Goal: Transaction & Acquisition: Obtain resource

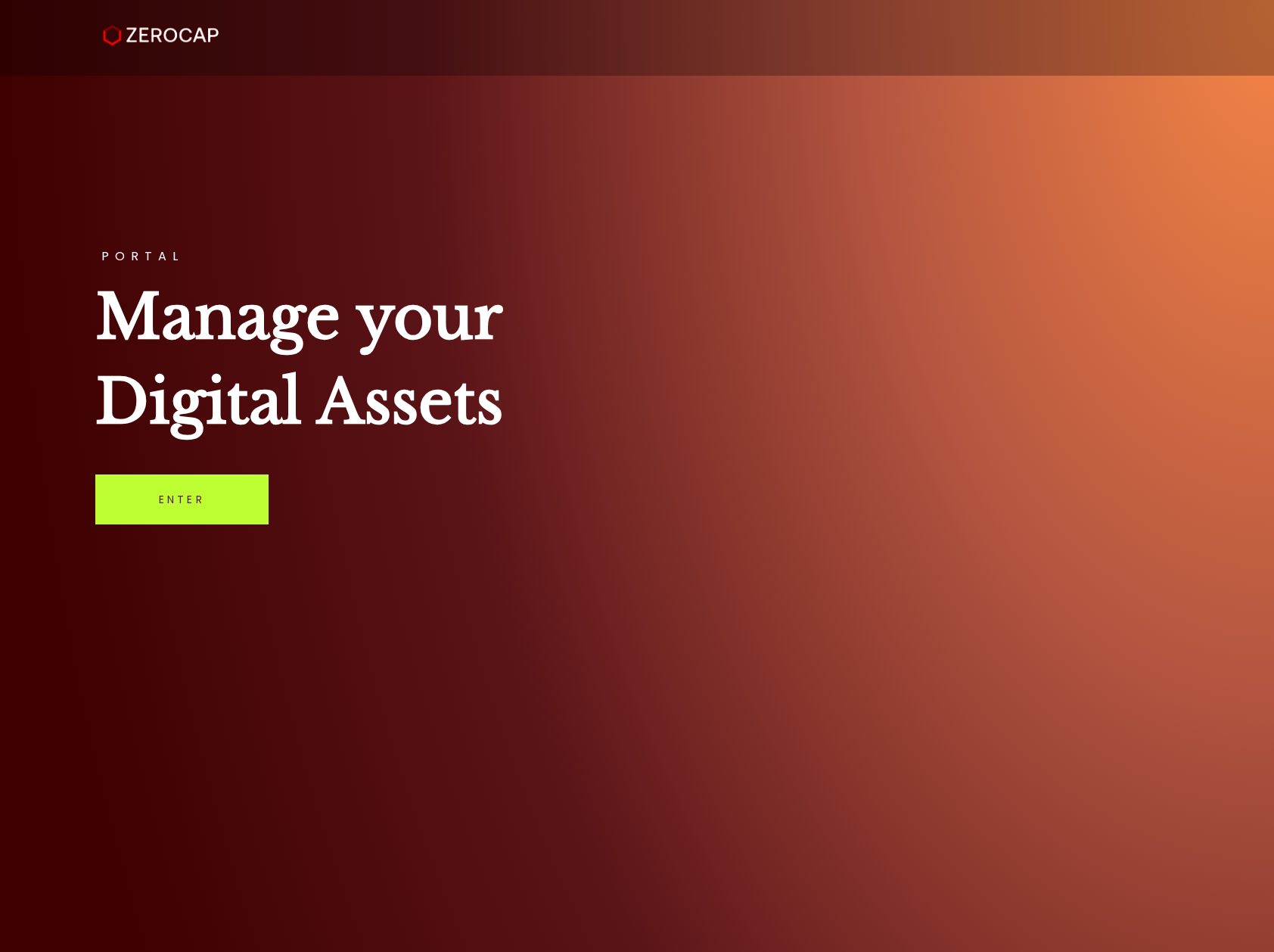
click at [220, 504] on link "Enter" at bounding box center [182, 499] width 173 height 50
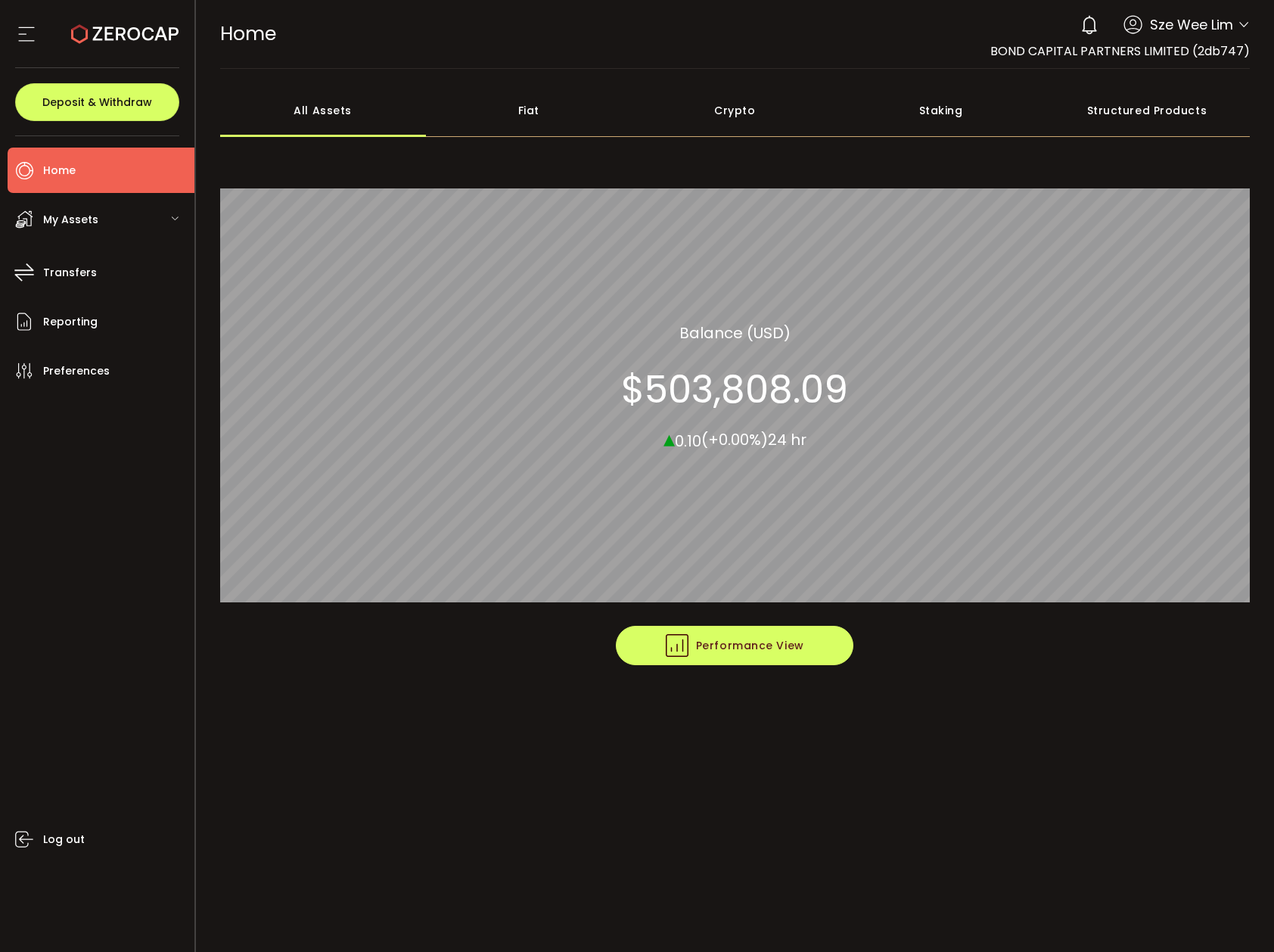
click at [773, 653] on span "Performance View" at bounding box center [735, 645] width 139 height 22
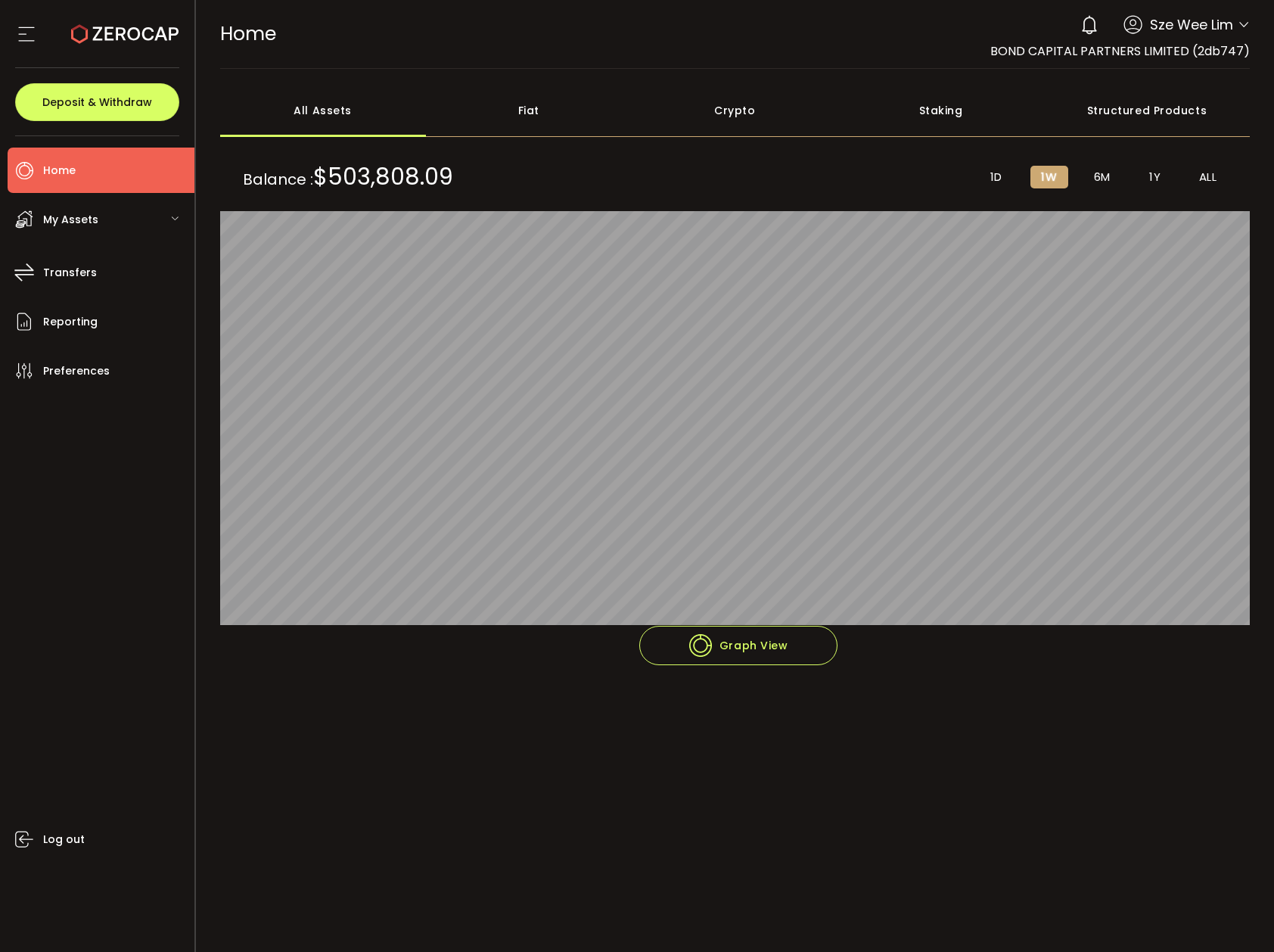
click at [36, 218] on div "My Assets" at bounding box center [100, 219] width 187 height 46
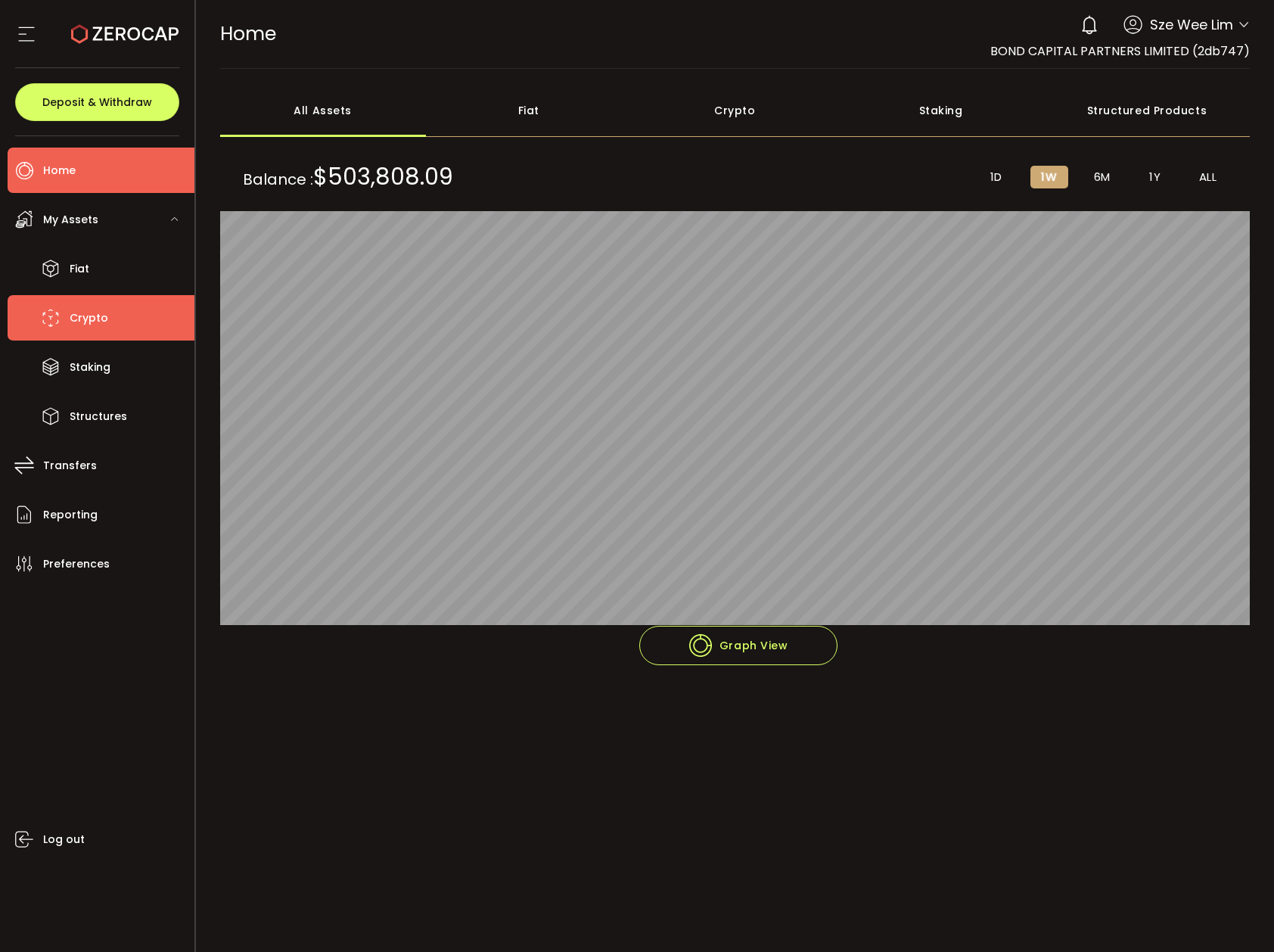
click at [87, 314] on span "Crypto" at bounding box center [89, 318] width 39 height 22
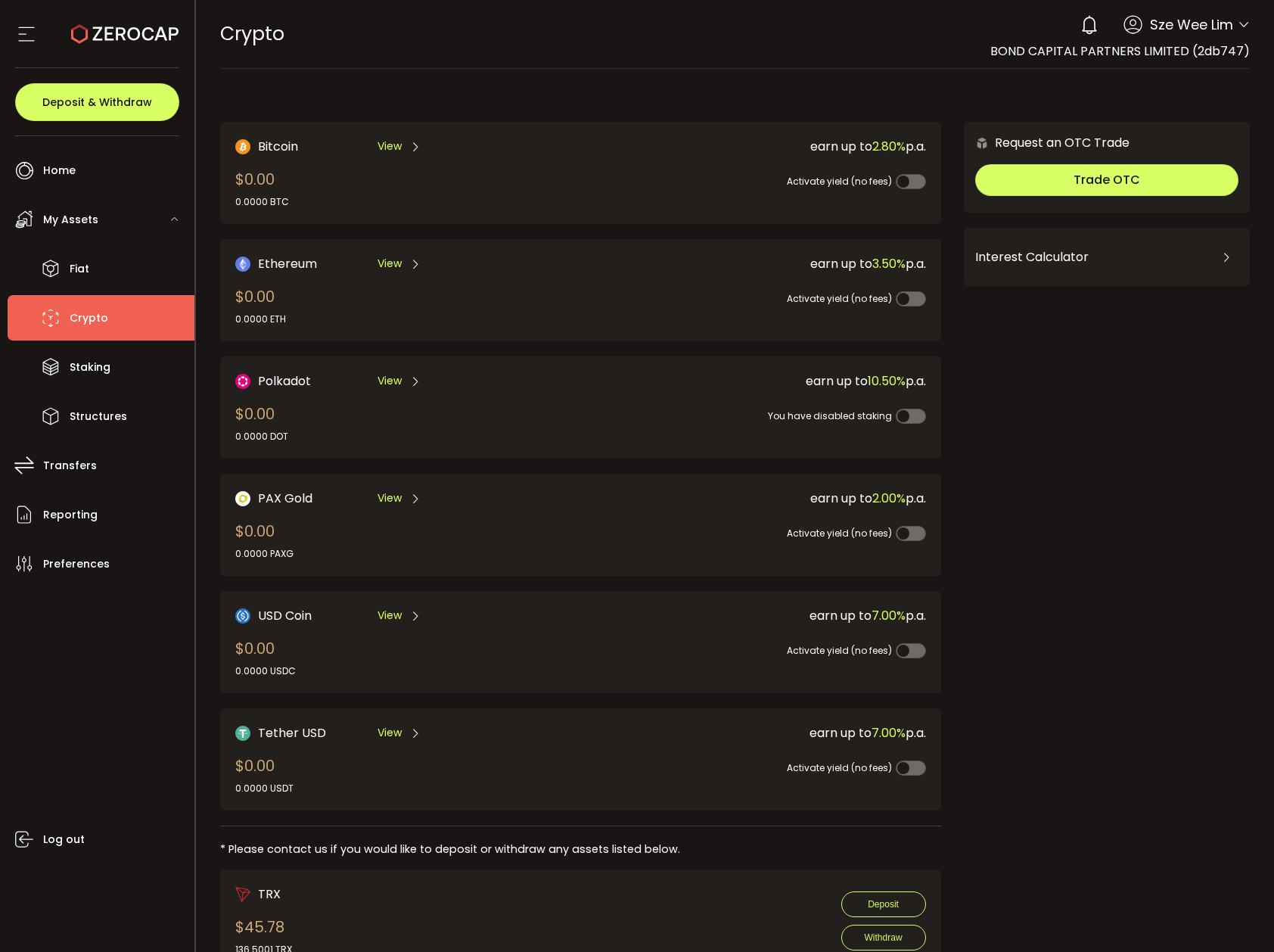
click at [390, 734] on span "View" at bounding box center [390, 733] width 24 height 16
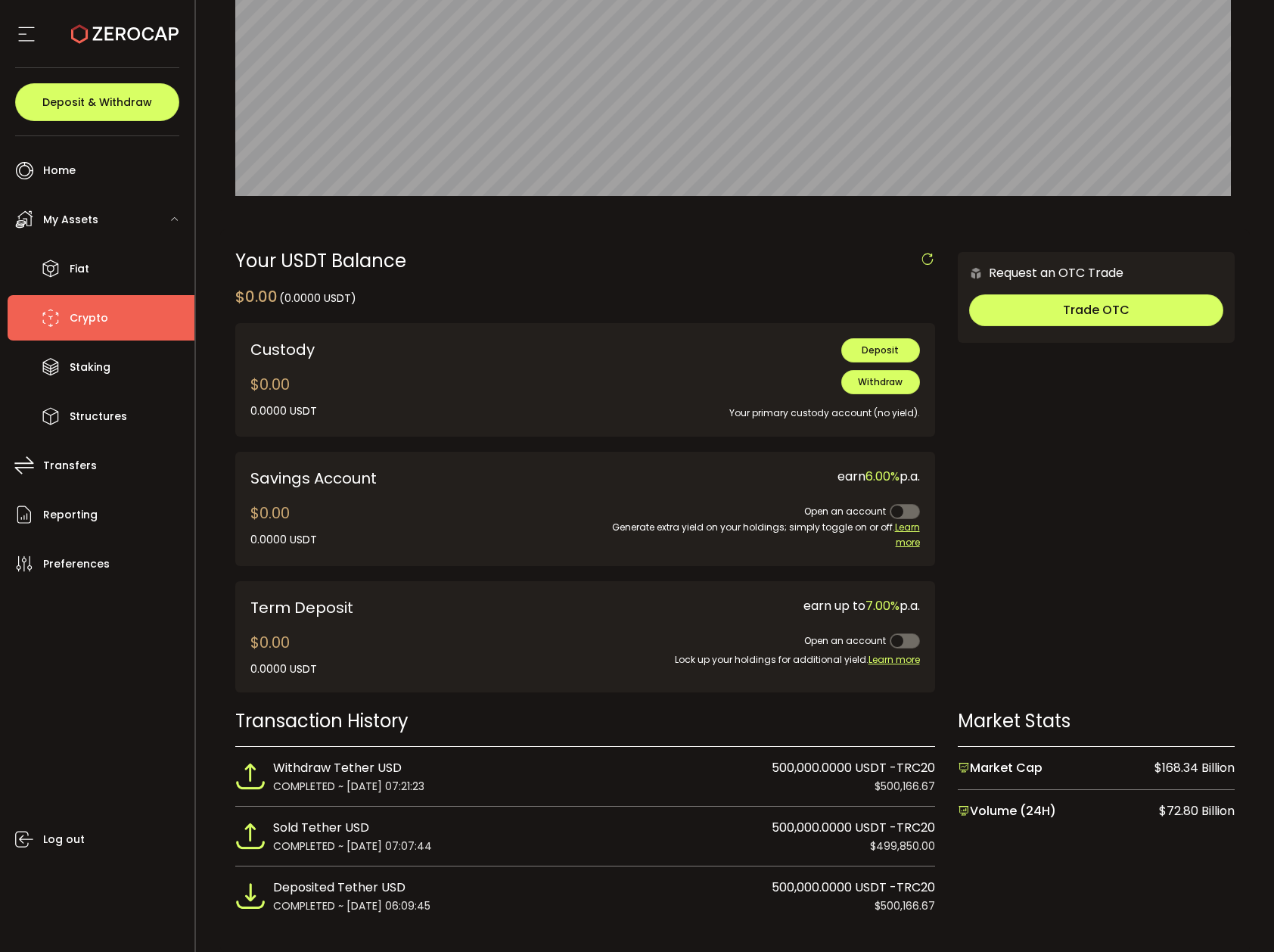
scroll to position [259, 0]
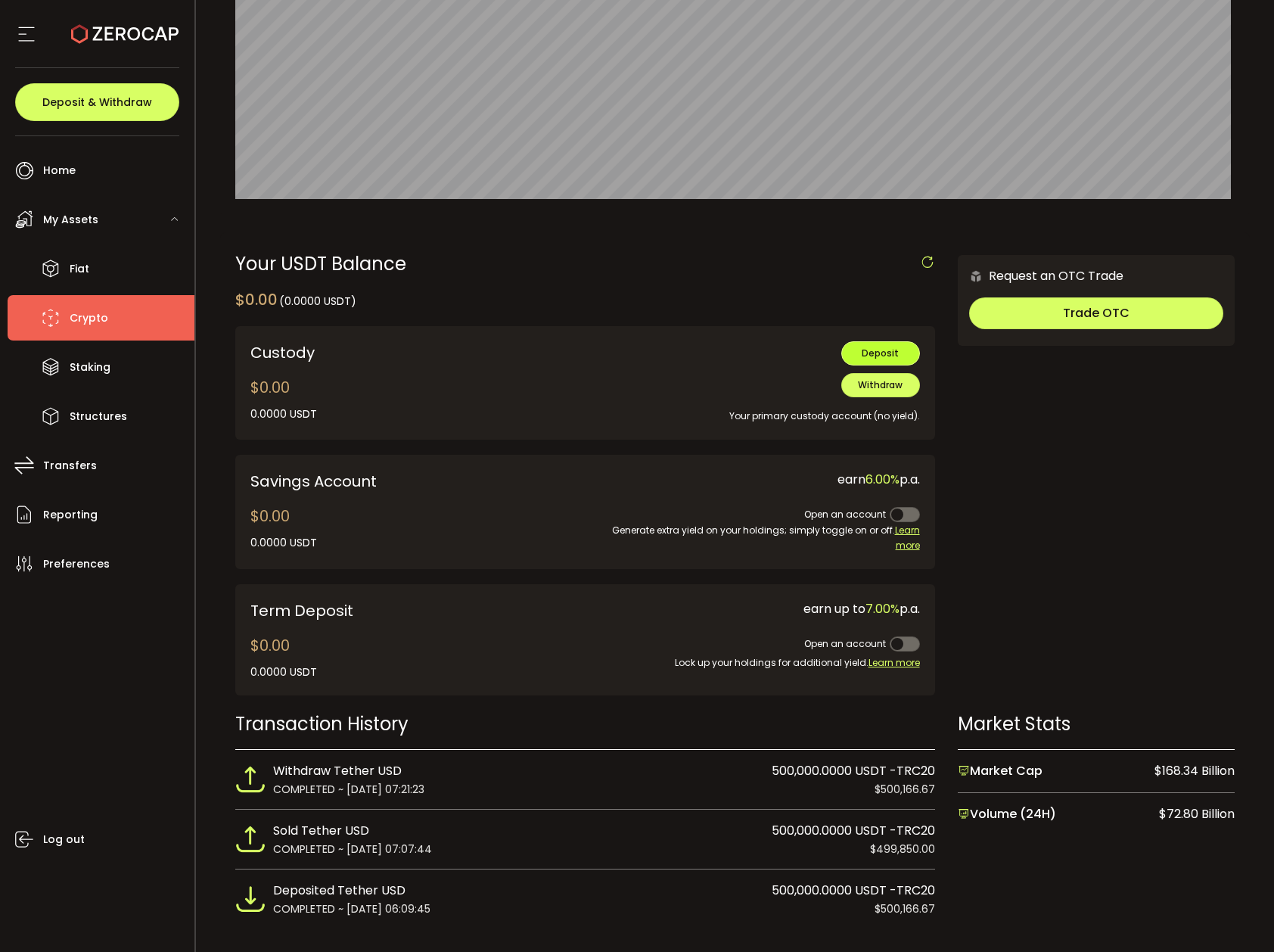
click at [858, 355] on button "Deposit" at bounding box center [881, 353] width 79 height 24
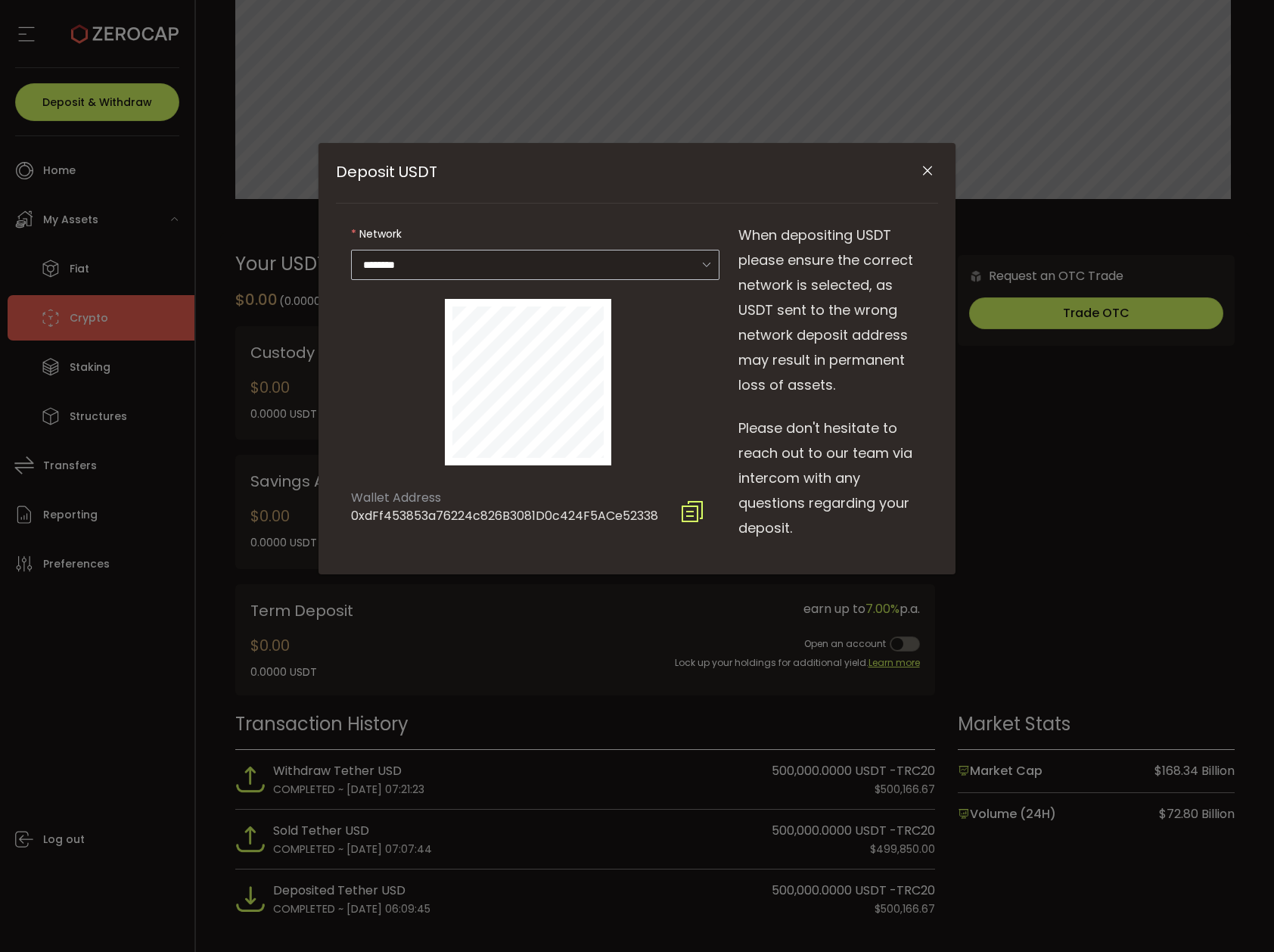
click at [712, 260] on icon "Deposit USDT" at bounding box center [707, 264] width 19 height 31
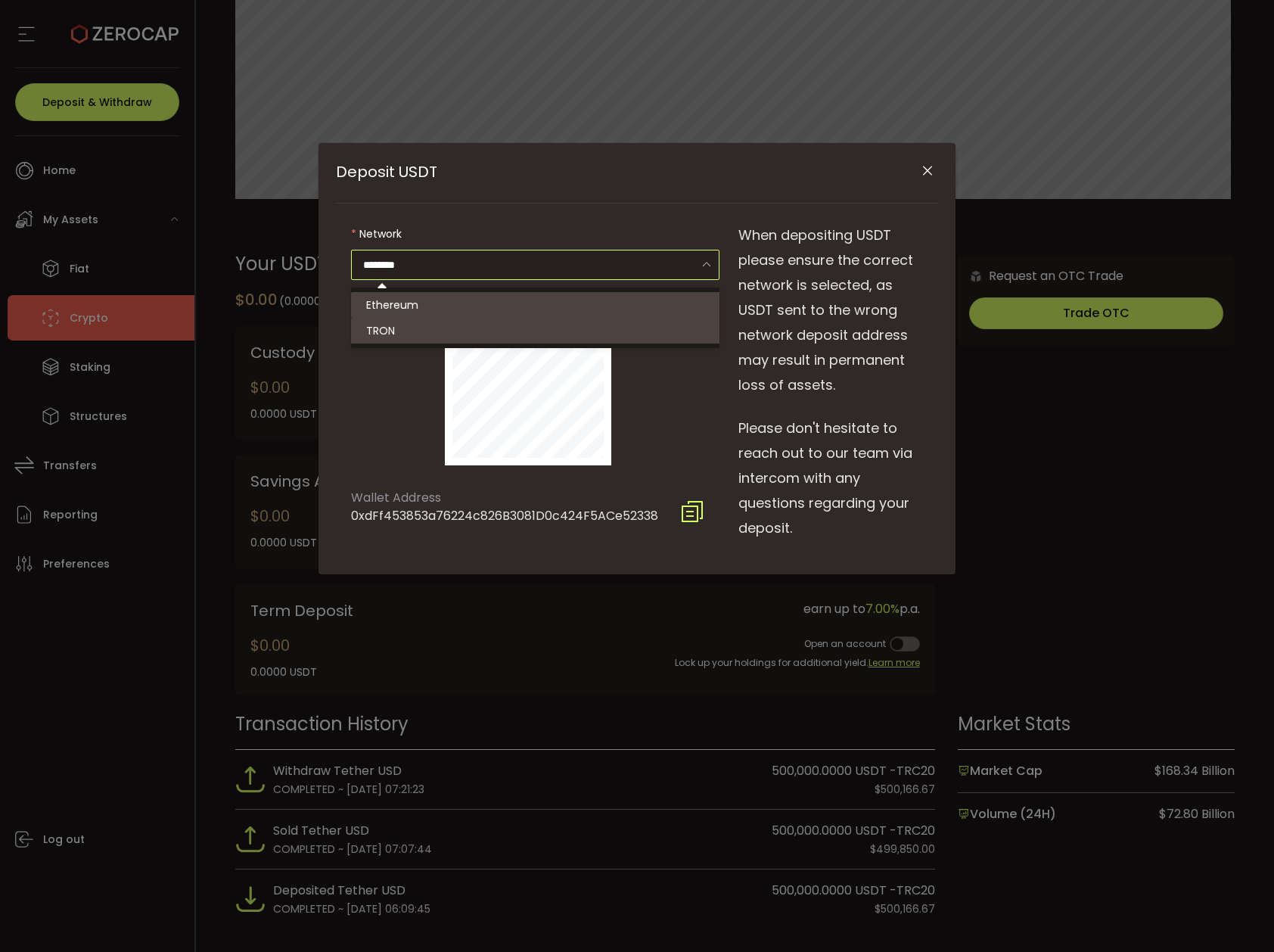
click at [517, 327] on li "TRON" at bounding box center [537, 331] width 373 height 26
type input "****"
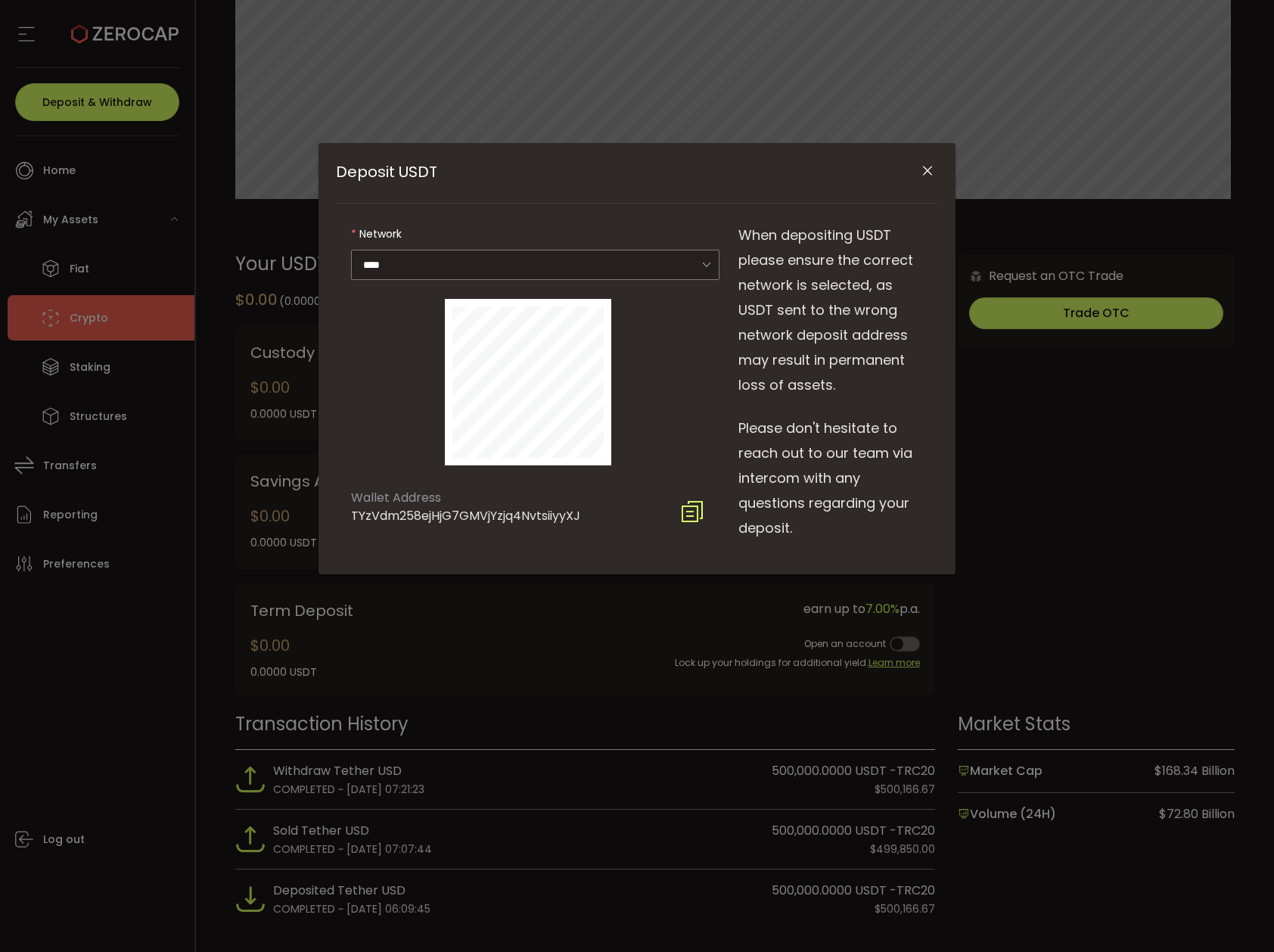
click at [694, 508] on icon "Deposit USDT" at bounding box center [693, 511] width 24 height 24
click at [928, 175] on icon "Close" at bounding box center [928, 171] width 15 height 15
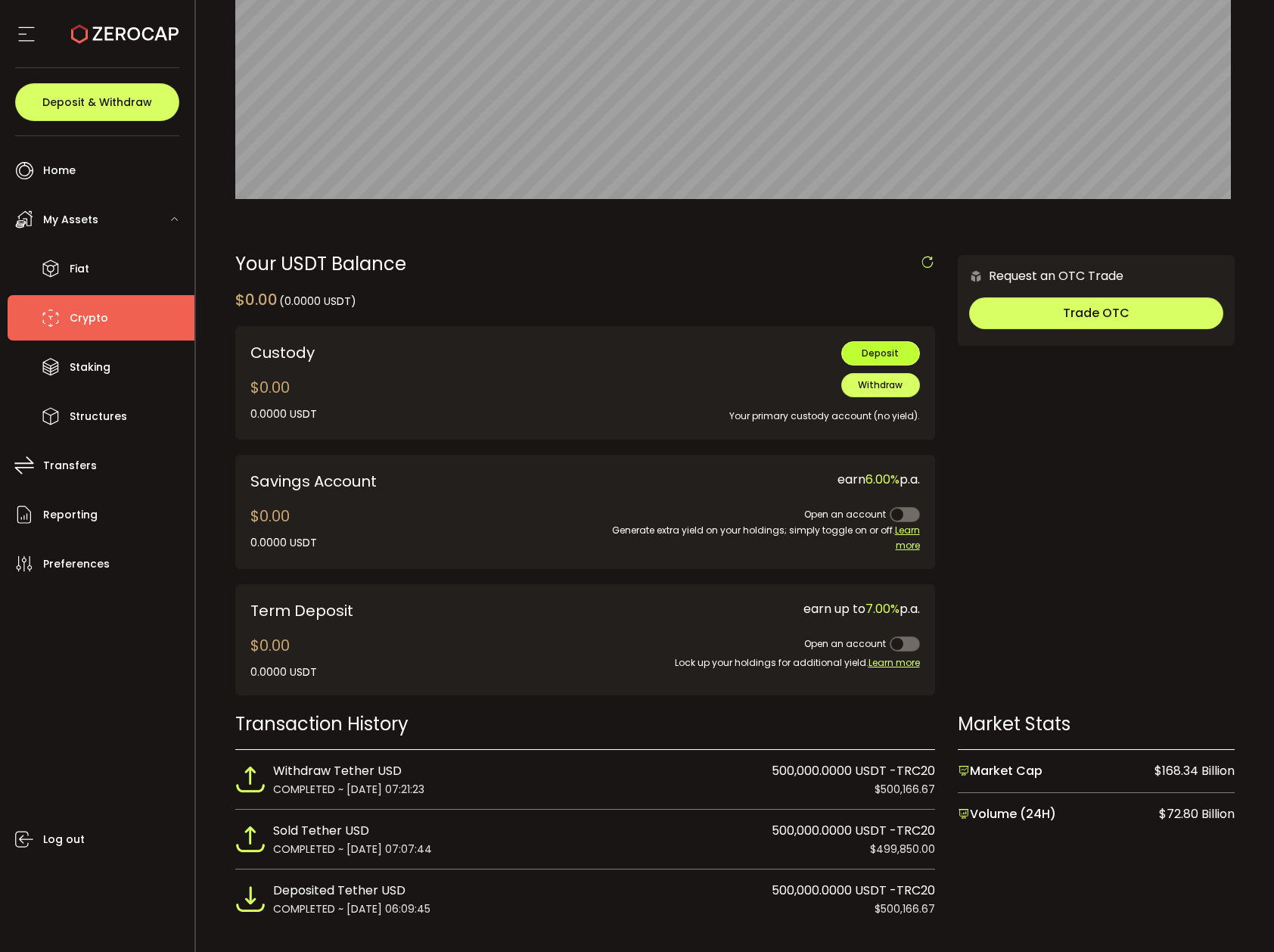
click at [872, 353] on span "Deposit" at bounding box center [881, 353] width 37 height 13
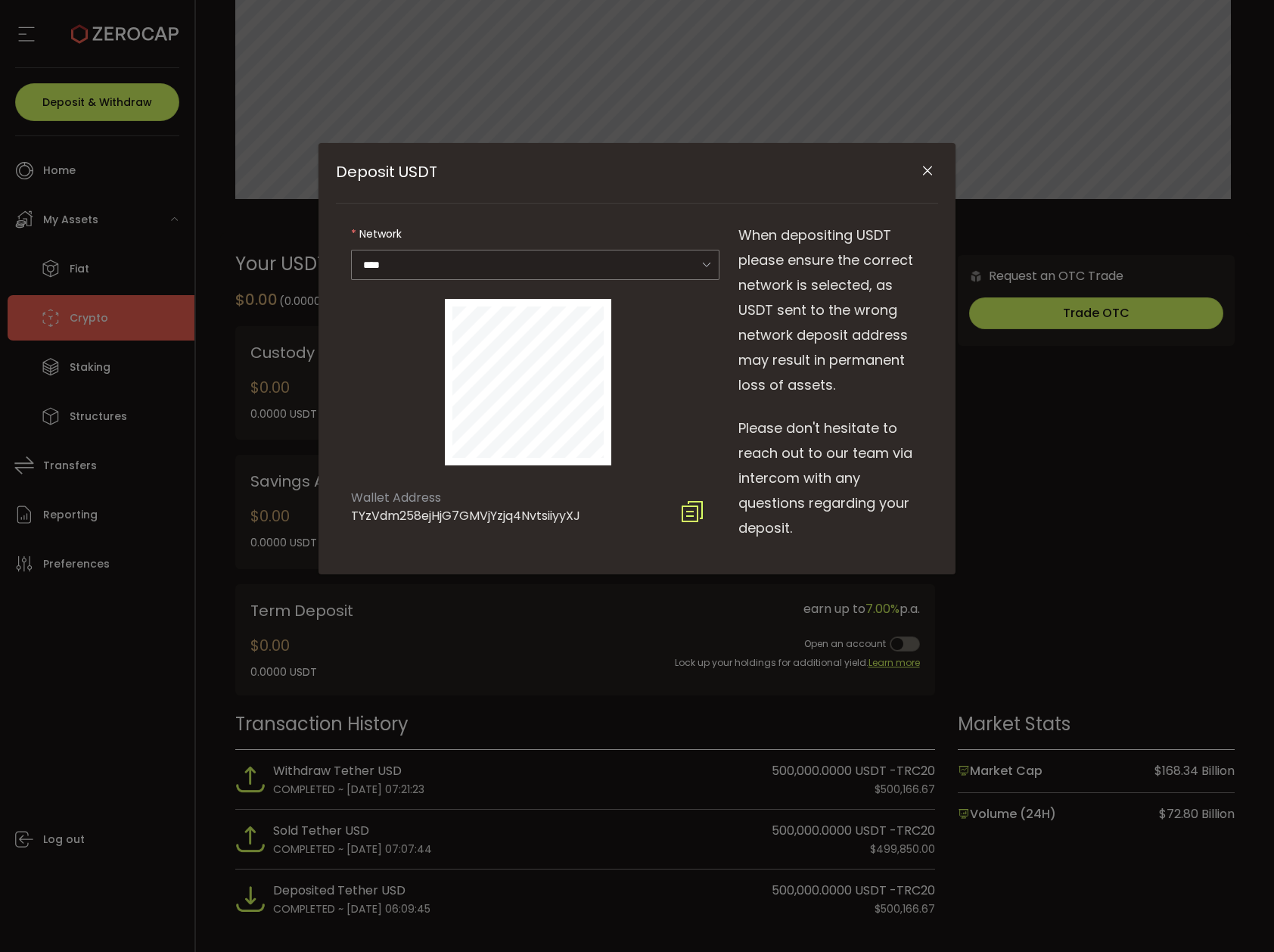
click at [691, 515] on icon "Deposit USDT" at bounding box center [693, 511] width 24 height 24
click at [927, 173] on icon "Close" at bounding box center [928, 171] width 15 height 15
